Goal: Task Accomplishment & Management: Use online tool/utility

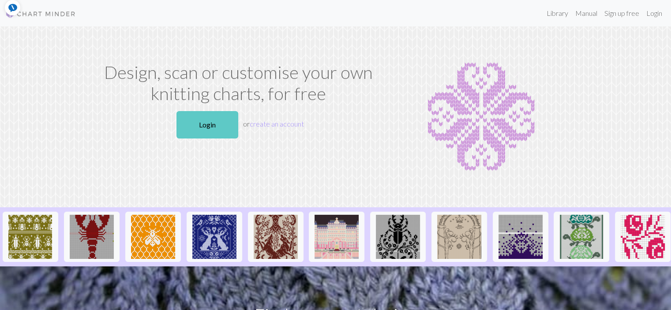
click at [222, 123] on link "Login" at bounding box center [207, 124] width 62 height 27
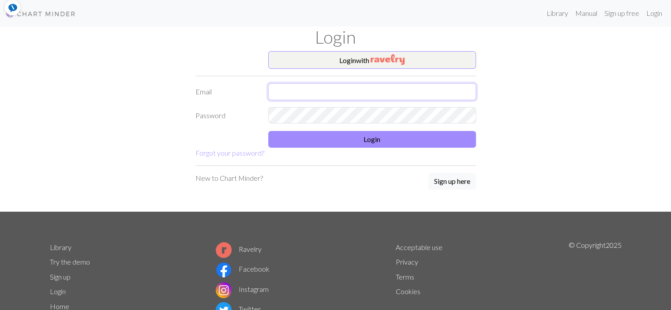
click at [334, 92] on input "text" at bounding box center [372, 91] width 208 height 17
type input "[PERSON_NAME][EMAIL_ADDRESS][PERSON_NAME][DOMAIN_NAME]"
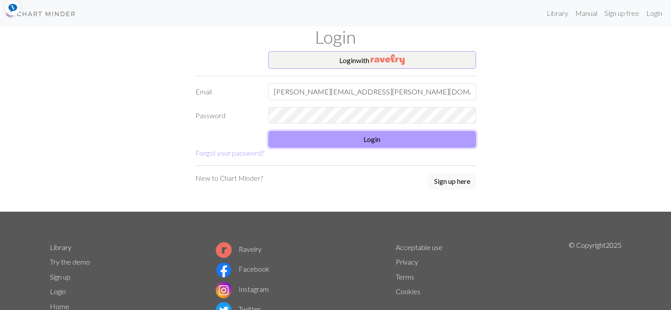
click at [336, 137] on form "Login with Email lise.sinnes@sandnes.kommune.no Password Login Forgot your pass…" at bounding box center [335, 104] width 281 height 107
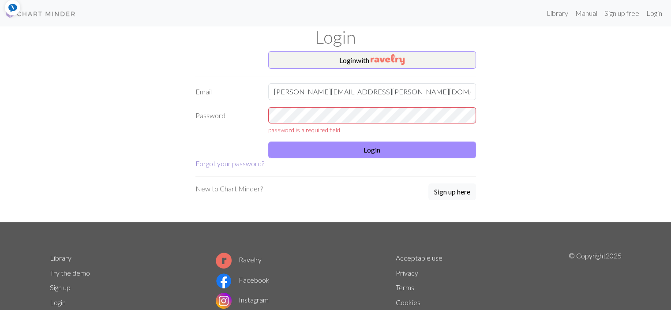
click at [231, 165] on link "Forgot your password?" at bounding box center [229, 163] width 69 height 8
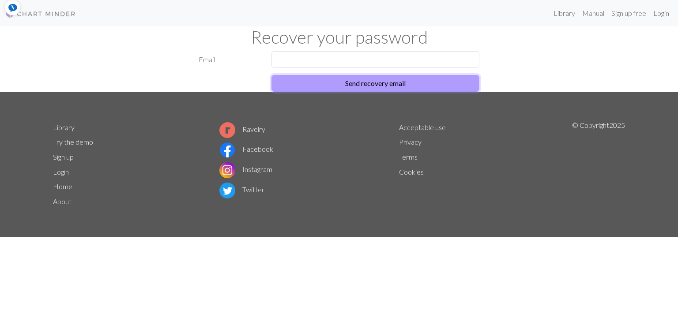
click at [387, 84] on button "Send recovery email" at bounding box center [375, 83] width 208 height 17
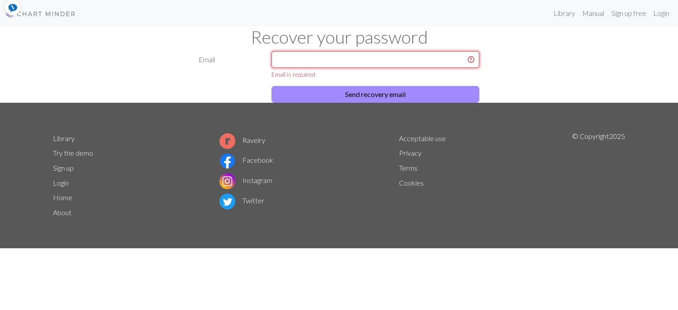
click at [371, 54] on input "text" at bounding box center [375, 59] width 208 height 17
type input "[PERSON_NAME][EMAIL_ADDRESS][PERSON_NAME][DOMAIN_NAME]"
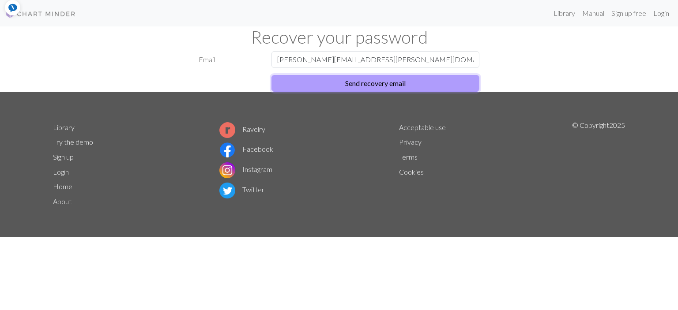
click at [367, 83] on button "Send recovery email" at bounding box center [375, 83] width 208 height 17
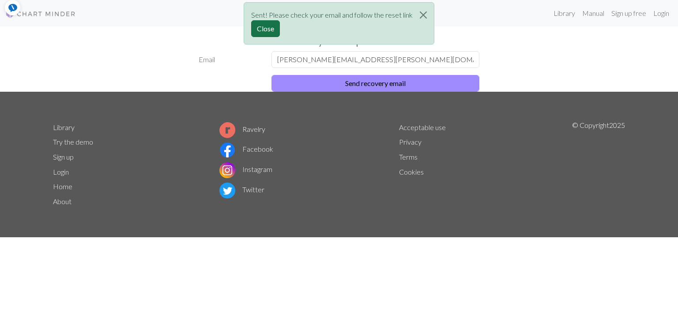
click at [267, 30] on button "Close" at bounding box center [265, 28] width 29 height 17
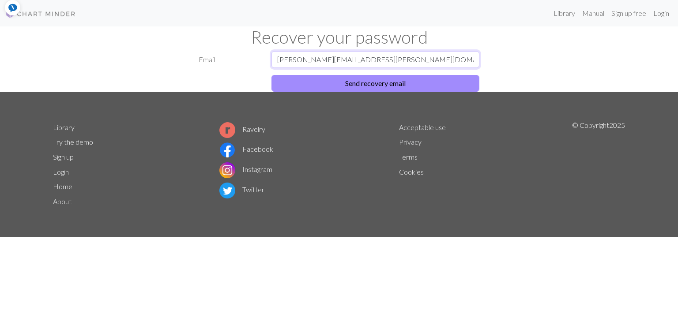
click at [390, 62] on input "[PERSON_NAME][EMAIL_ADDRESS][PERSON_NAME][DOMAIN_NAME]" at bounding box center [375, 59] width 208 height 17
click at [387, 80] on button "Send recovery email" at bounding box center [375, 83] width 208 height 17
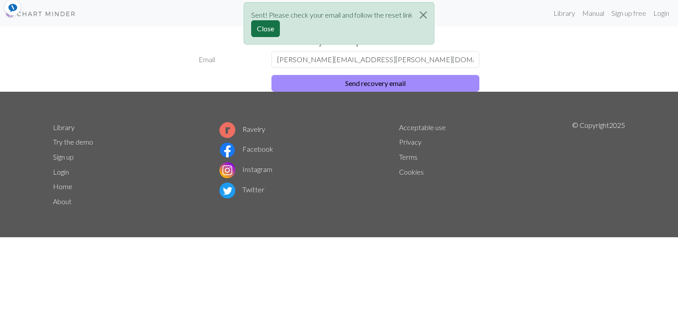
click at [261, 28] on button "Close" at bounding box center [265, 28] width 29 height 17
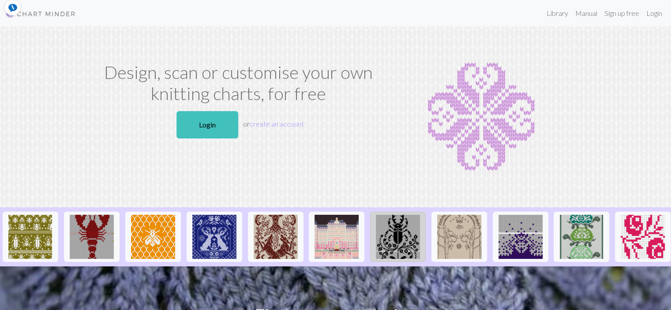
click at [392, 240] on img at bounding box center [398, 237] width 44 height 44
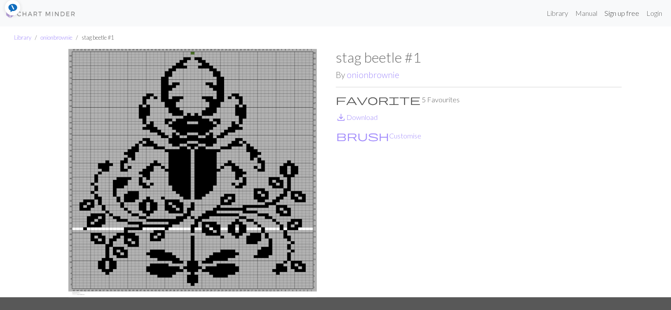
click at [619, 15] on link "Sign up free" at bounding box center [622, 13] width 42 height 18
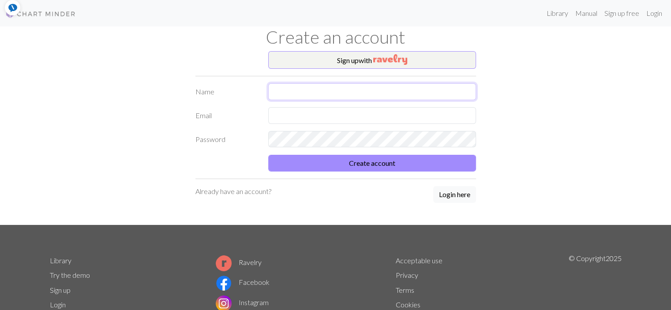
click at [364, 92] on input "text" at bounding box center [372, 91] width 208 height 17
type input "[PERSON_NAME]"
click at [308, 114] on input "text" at bounding box center [372, 115] width 208 height 17
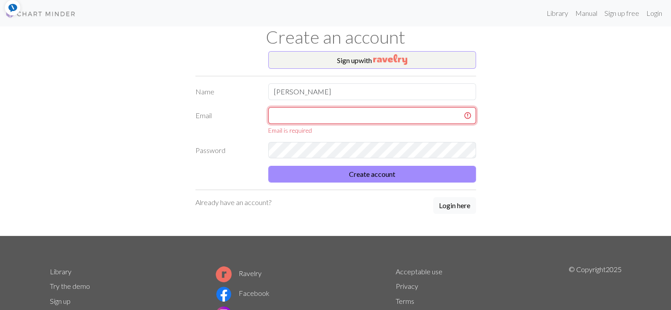
click at [376, 117] on input "text" at bounding box center [372, 115] width 208 height 17
type input "[PERSON_NAME][EMAIL_ADDRESS][PERSON_NAME][DOMAIN_NAME]"
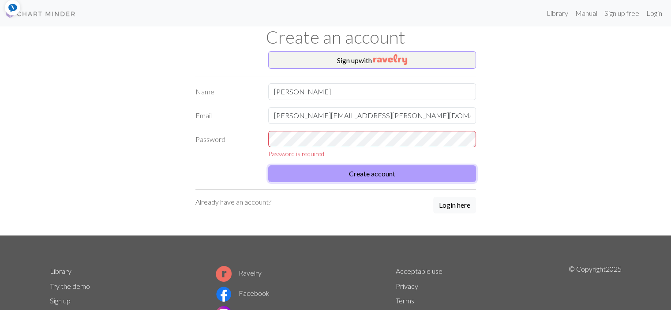
click at [379, 161] on form "Name [PERSON_NAME] [PERSON_NAME][EMAIL_ADDRESS][PERSON_NAME][DOMAIN_NAME] Passw…" at bounding box center [335, 132] width 281 height 99
click at [371, 172] on button "Create account" at bounding box center [372, 173] width 208 height 17
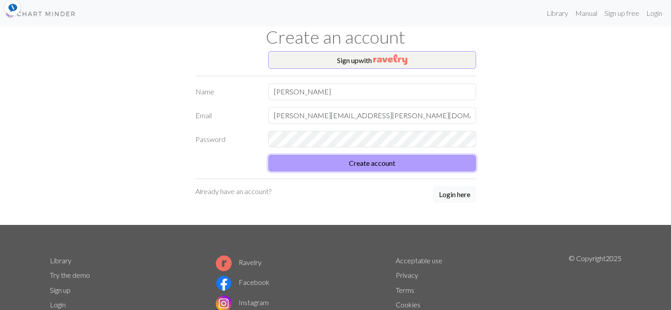
click at [349, 164] on button "Create account" at bounding box center [372, 163] width 208 height 17
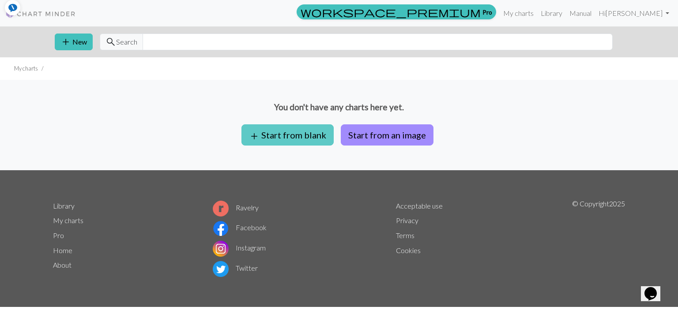
click at [301, 135] on button "add Start from blank" at bounding box center [287, 134] width 92 height 21
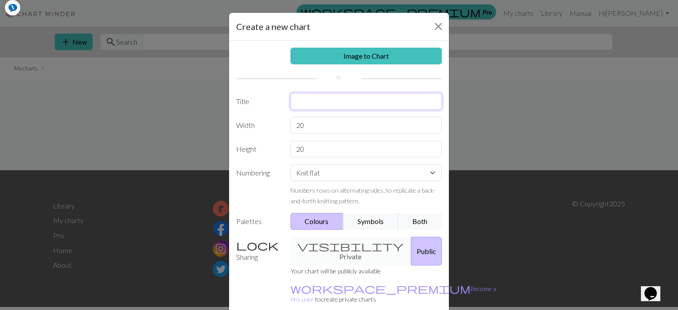
click at [300, 100] on input "text" at bounding box center [366, 101] width 152 height 17
type input "[PERSON_NAME]"
click at [430, 172] on select "Knit flat Knit in the round Lace knitting Cross stitch" at bounding box center [366, 173] width 152 height 17
select select "round"
click at [290, 165] on select "Knit flat Knit in the round Lace knitting Cross stitch" at bounding box center [366, 173] width 152 height 17
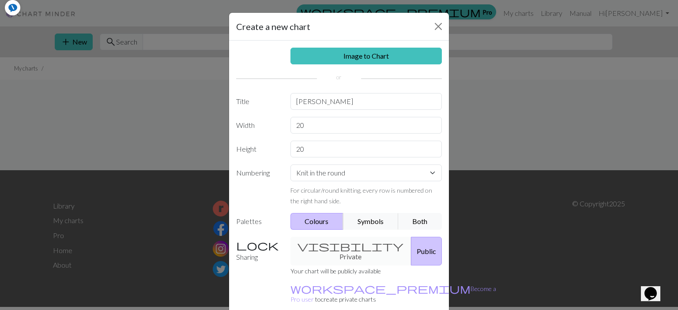
click at [327, 225] on button "Colours" at bounding box center [316, 221] width 53 height 17
click at [432, 26] on button "Close" at bounding box center [438, 26] width 14 height 14
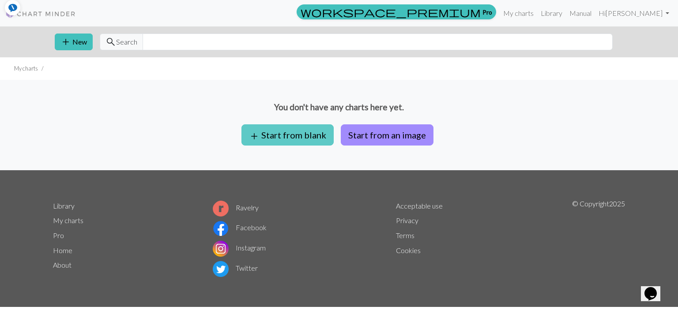
click at [300, 135] on button "add Start from blank" at bounding box center [287, 134] width 92 height 21
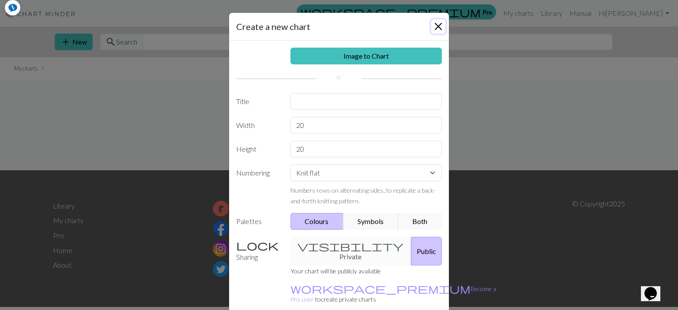
click at [435, 27] on button "Close" at bounding box center [438, 26] width 14 height 14
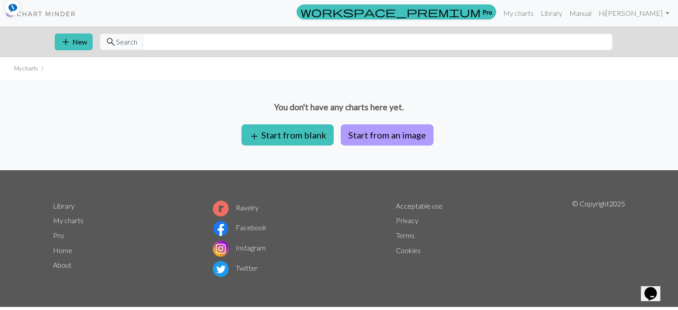
click at [390, 134] on button "Start from an image" at bounding box center [387, 134] width 93 height 21
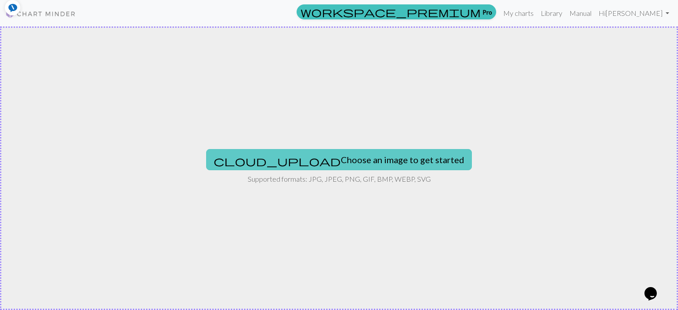
click at [362, 158] on button "cloud_upload Choose an image to get started" at bounding box center [339, 159] width 266 height 21
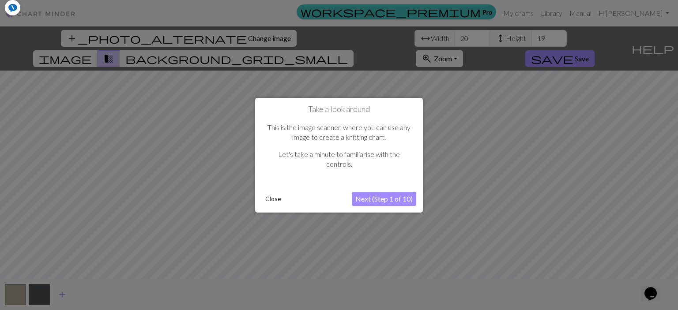
click at [367, 199] on button "Next (Step 1 of 10)" at bounding box center [384, 199] width 64 height 14
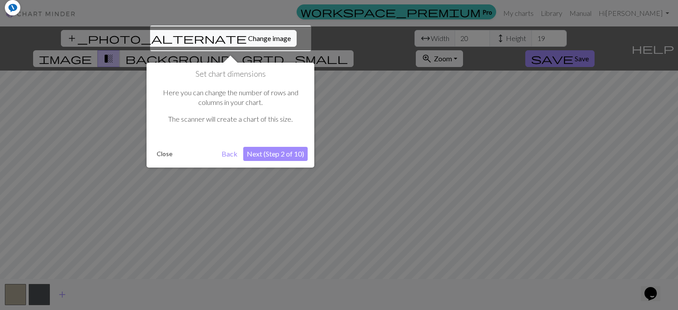
click at [163, 153] on button "Close" at bounding box center [164, 153] width 23 height 13
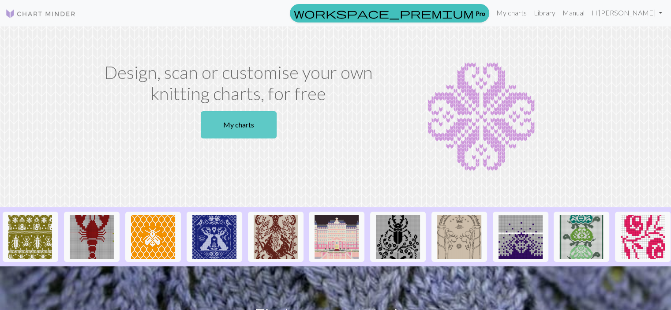
click at [255, 122] on link "My charts" at bounding box center [239, 124] width 76 height 27
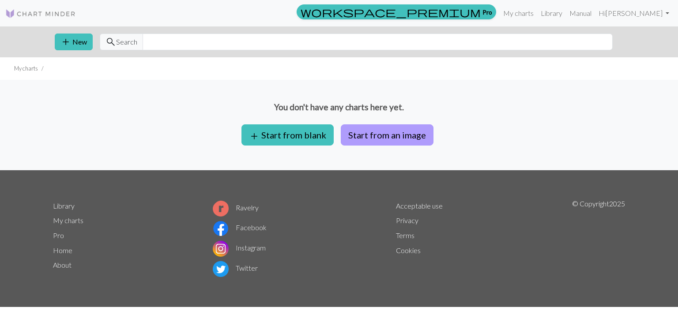
click at [385, 133] on button "Start from an image" at bounding box center [387, 134] width 93 height 21
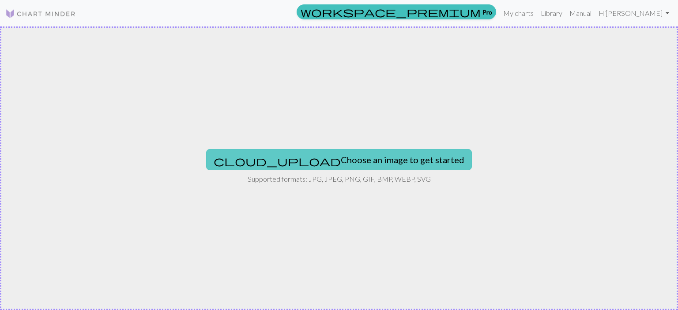
click at [343, 161] on button "cloud_upload Choose an image to get started" at bounding box center [339, 159] width 266 height 21
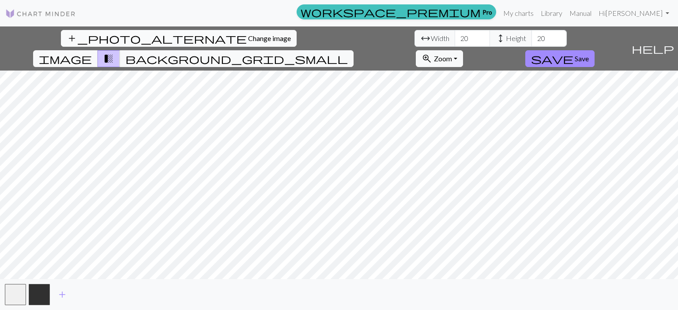
click at [248, 39] on span "Change image" at bounding box center [269, 38] width 43 height 8
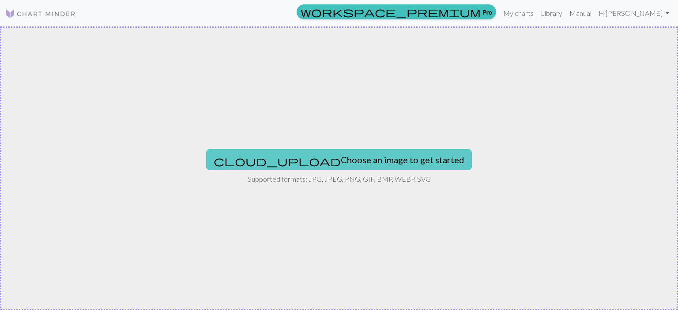
click at [311, 157] on button "cloud_upload Choose an image to get started" at bounding box center [339, 159] width 266 height 21
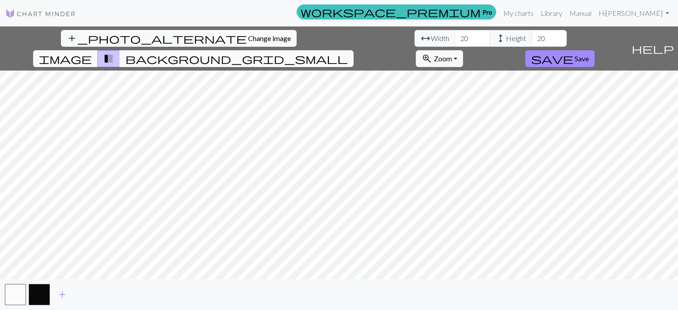
click at [348, 52] on span "background_grid_small" at bounding box center [236, 58] width 222 height 12
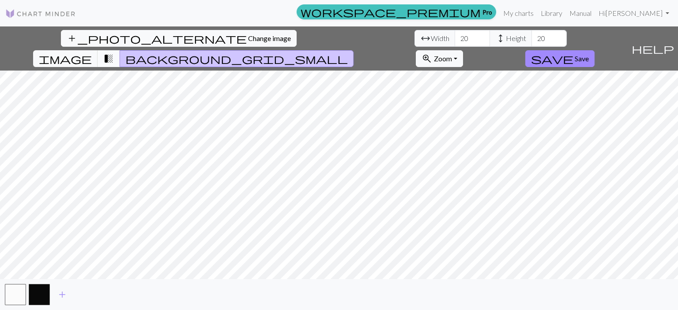
click at [114, 52] on span "transition_fade" at bounding box center [108, 58] width 11 height 12
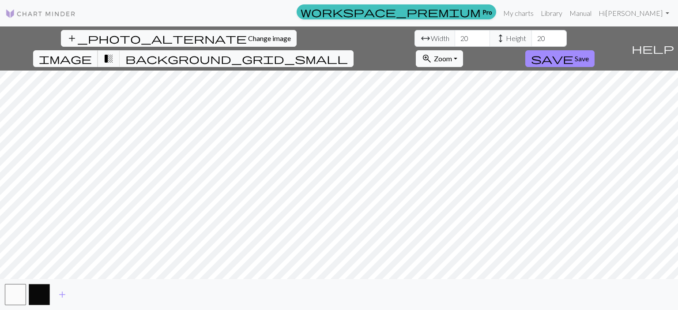
click at [92, 52] on span "image" at bounding box center [65, 58] width 53 height 12
click at [114, 52] on span "transition_fade" at bounding box center [108, 58] width 11 height 12
click at [348, 52] on span "background_grid_small" at bounding box center [236, 58] width 222 height 12
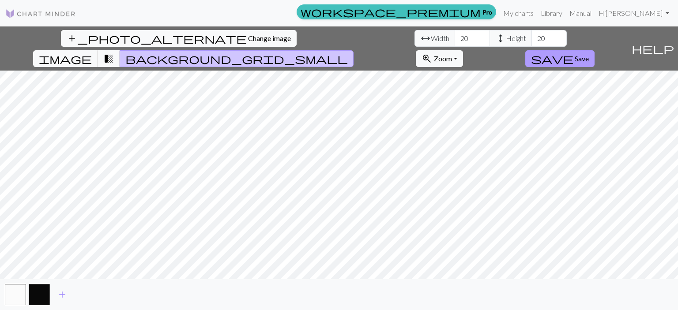
click at [589, 54] on span "Save" at bounding box center [581, 58] width 14 height 8
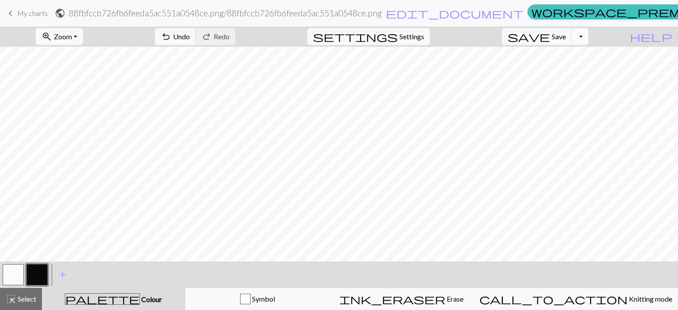
click at [588, 35] on button "Toggle Dropdown" at bounding box center [579, 36] width 17 height 17
click at [570, 58] on button "file_copy Save a copy" at bounding box center [515, 56] width 146 height 14
click at [415, 37] on span "Settings" at bounding box center [411, 36] width 25 height 11
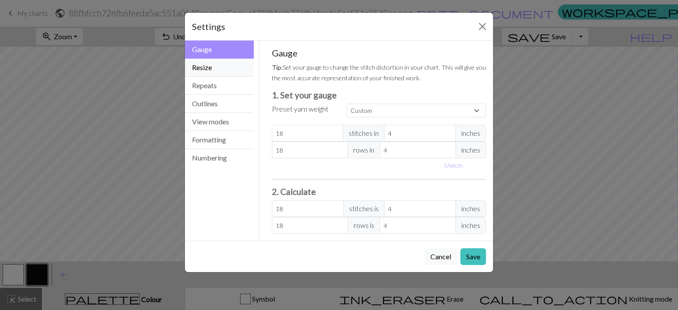
click at [227, 72] on button "Resize" at bounding box center [219, 68] width 69 height 18
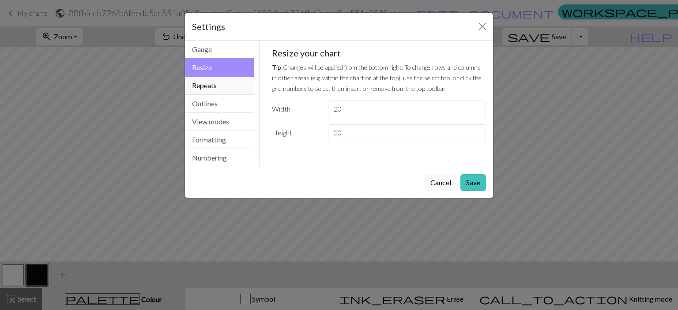
click at [223, 82] on button "Repeats" at bounding box center [219, 86] width 69 height 18
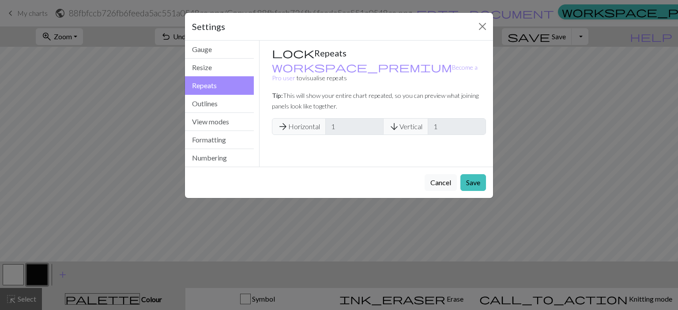
click at [309, 118] on span "arrow_forward Horizontal" at bounding box center [299, 126] width 54 height 17
click at [285, 120] on span "arrow_forward" at bounding box center [282, 126] width 11 height 12
click at [444, 180] on button "Cancel" at bounding box center [440, 182] width 32 height 17
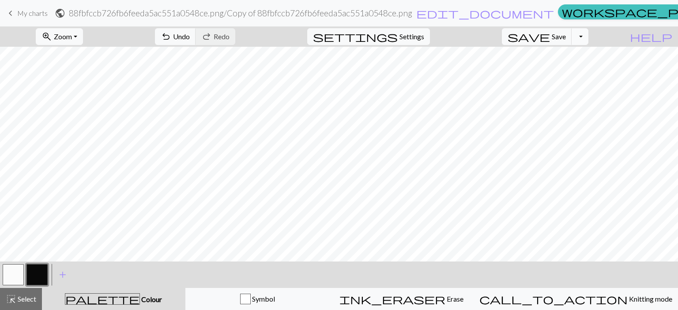
click at [588, 37] on button "Toggle Dropdown" at bounding box center [579, 36] width 17 height 17
click at [566, 58] on button "file_copy Save a copy" at bounding box center [515, 56] width 146 height 14
click at [190, 37] on span "Undo" at bounding box center [181, 36] width 17 height 8
click at [190, 36] on span "Undo" at bounding box center [181, 36] width 17 height 8
click at [70, 35] on button "zoom_in Zoom Zoom" at bounding box center [59, 36] width 47 height 17
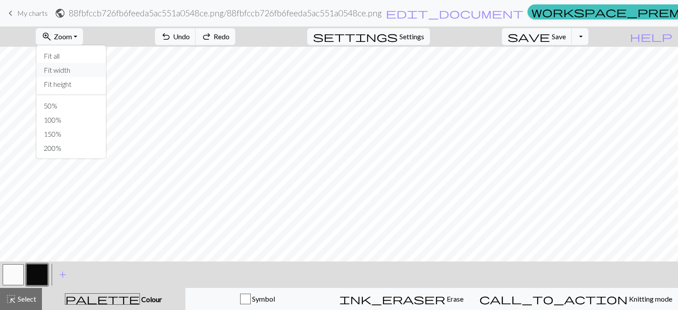
click at [81, 70] on button "Fit width" at bounding box center [72, 70] width 70 height 14
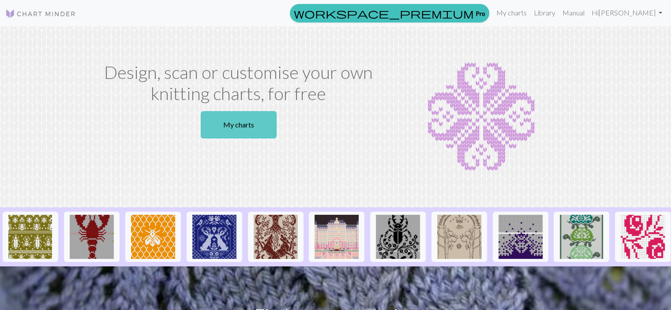
click at [248, 123] on link "My charts" at bounding box center [239, 124] width 76 height 27
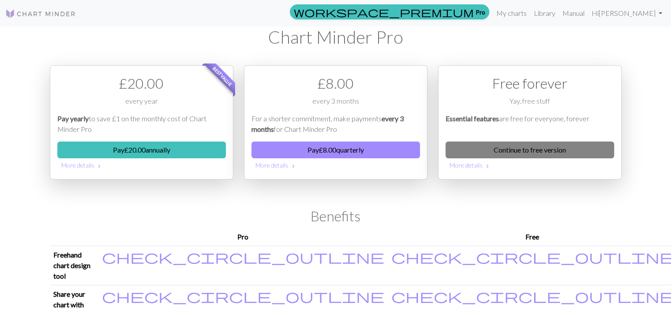
click at [537, 151] on link "Continue to free version" at bounding box center [530, 150] width 169 height 17
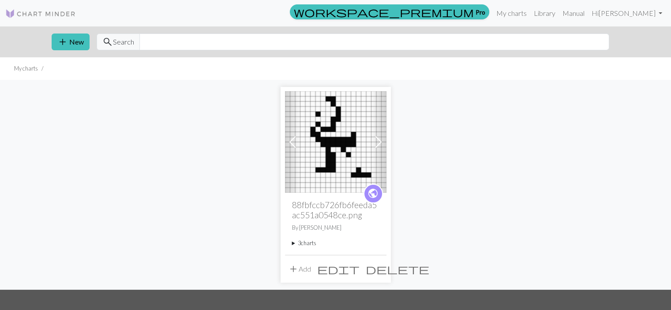
click at [303, 244] on summary "3 charts" at bounding box center [335, 243] width 87 height 8
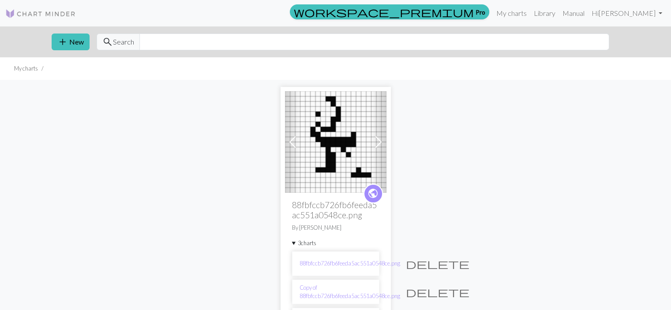
click at [383, 141] on span at bounding box center [378, 142] width 14 height 14
click at [380, 142] on span at bounding box center [378, 142] width 14 height 14
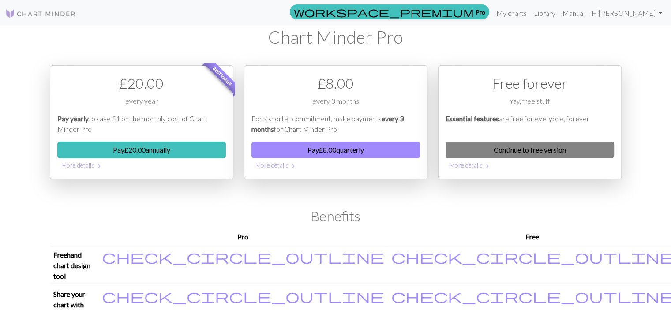
click at [512, 152] on link "Continue to free version" at bounding box center [530, 150] width 169 height 17
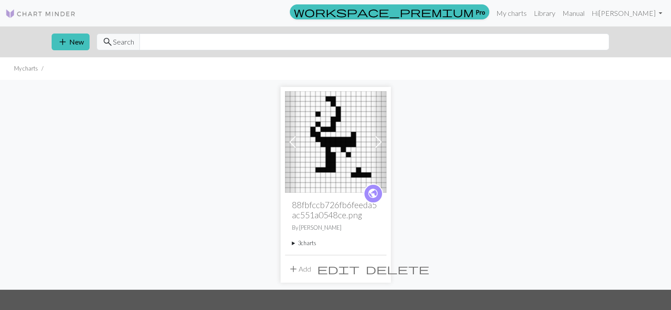
click at [289, 141] on span at bounding box center [292, 142] width 14 height 14
